Goal: Information Seeking & Learning: Stay updated

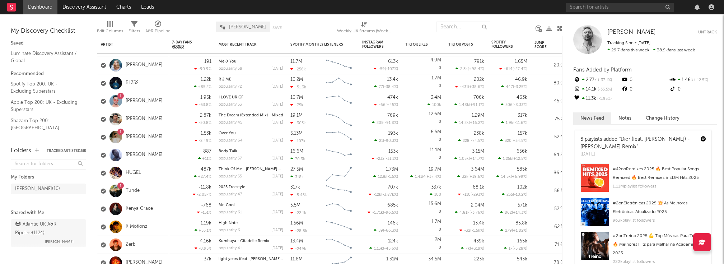
scroll to position [99, 0]
click at [577, 7] on input "text" at bounding box center [620, 7] width 108 height 9
click at [698, 5] on icon "button" at bounding box center [697, 7] width 5 height 6
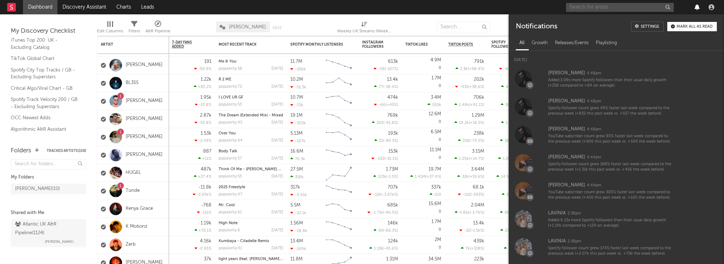
click at [698, 5] on icon "button" at bounding box center [697, 7] width 5 height 6
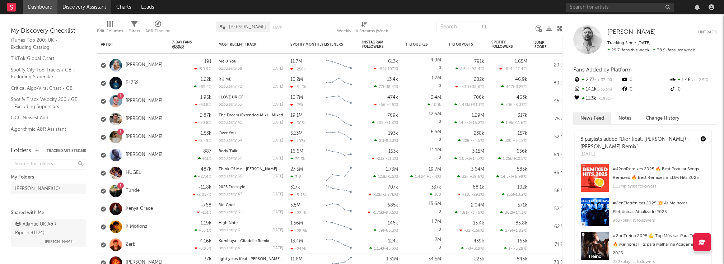
click at [76, 13] on link "Discovery Assistant" at bounding box center [84, 7] width 54 height 14
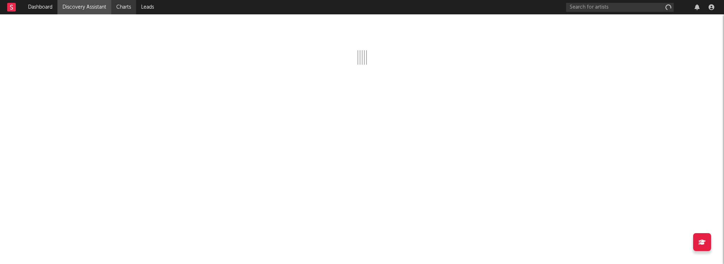
click at [120, 7] on link "Charts" at bounding box center [123, 7] width 25 height 14
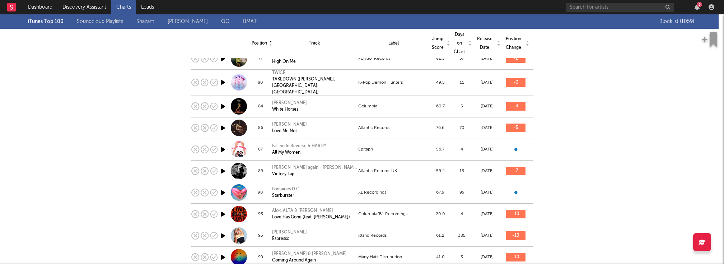
scroll to position [1144, 0]
